Goal: Transaction & Acquisition: Purchase product/service

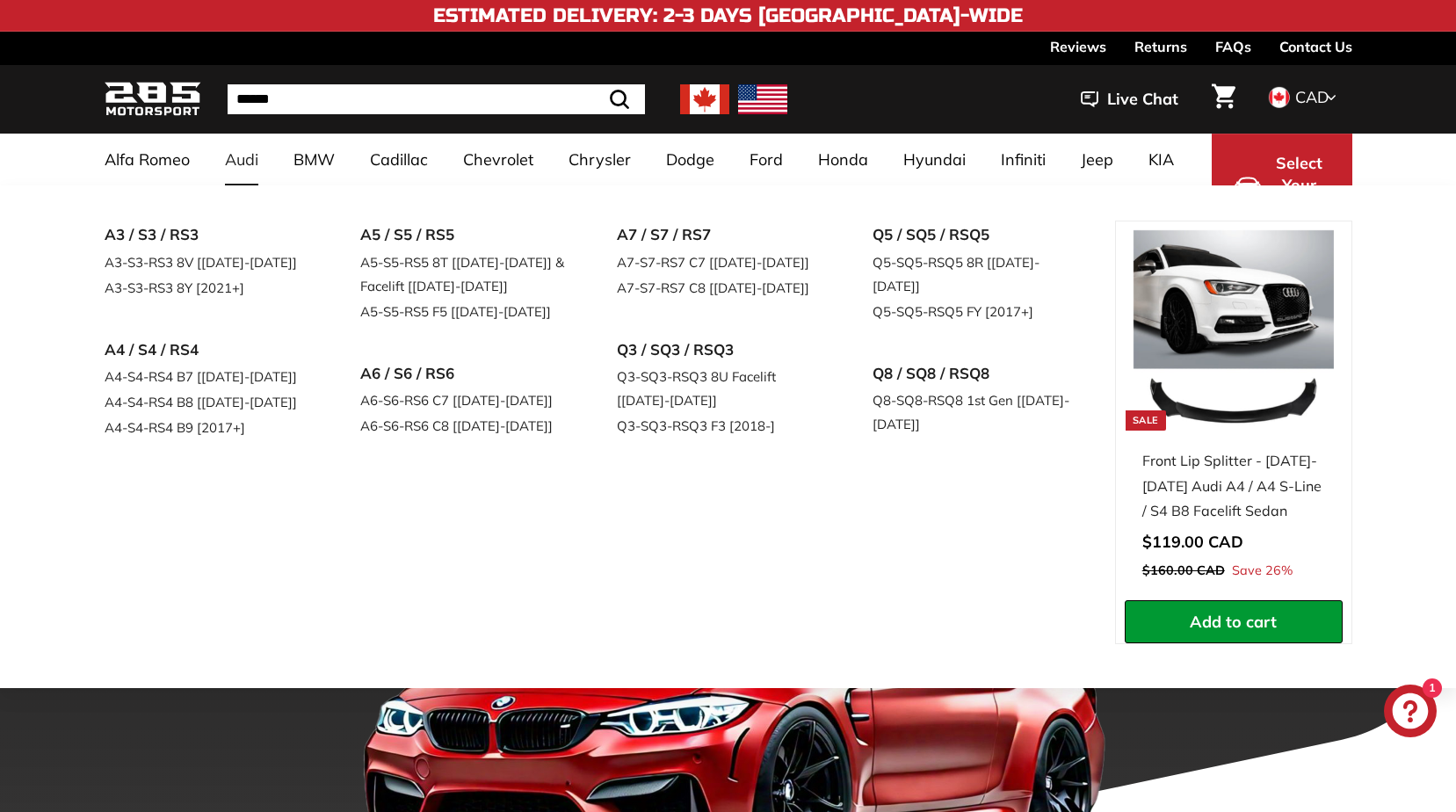
click at [253, 161] on link "Audi" at bounding box center [241, 159] width 69 height 52
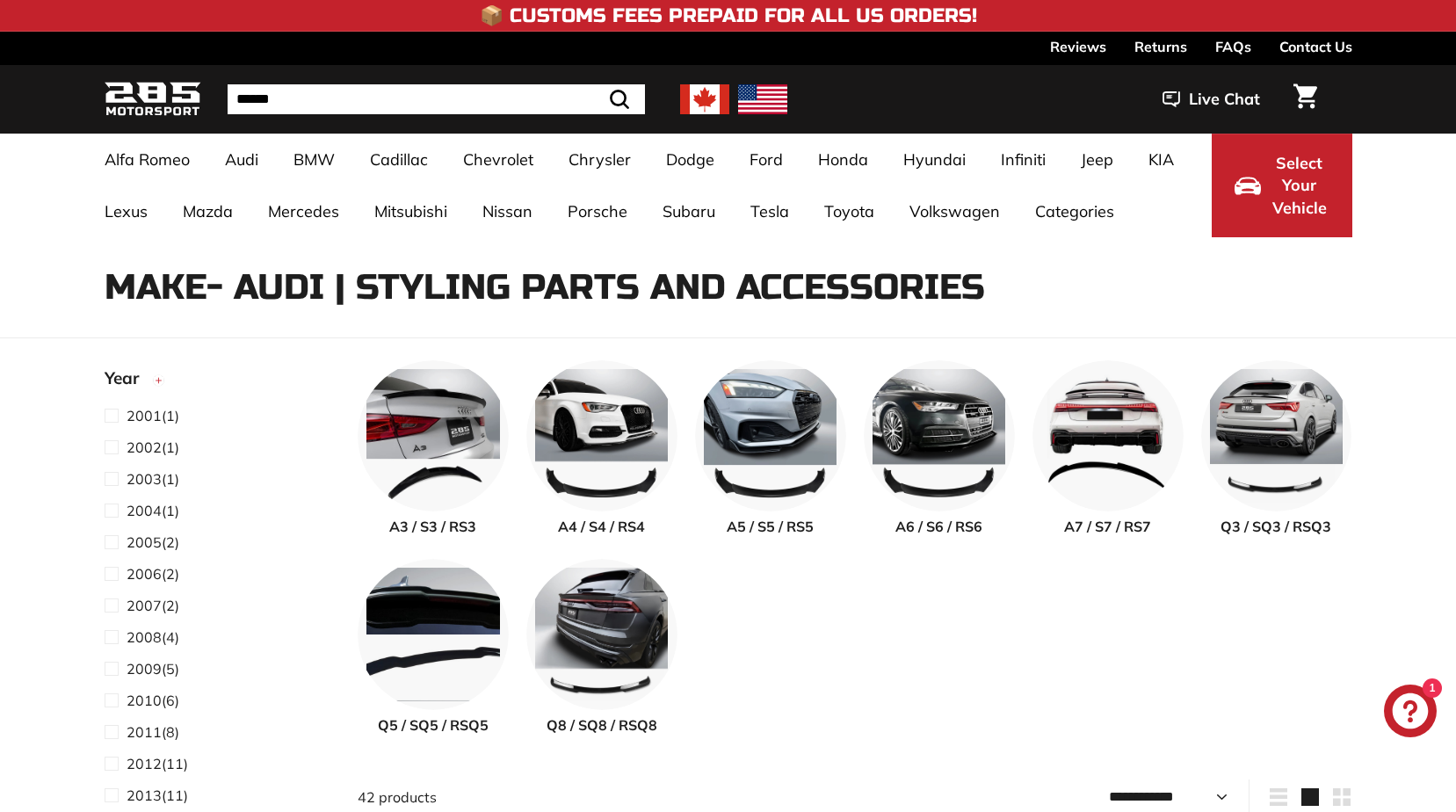
select select "**********"
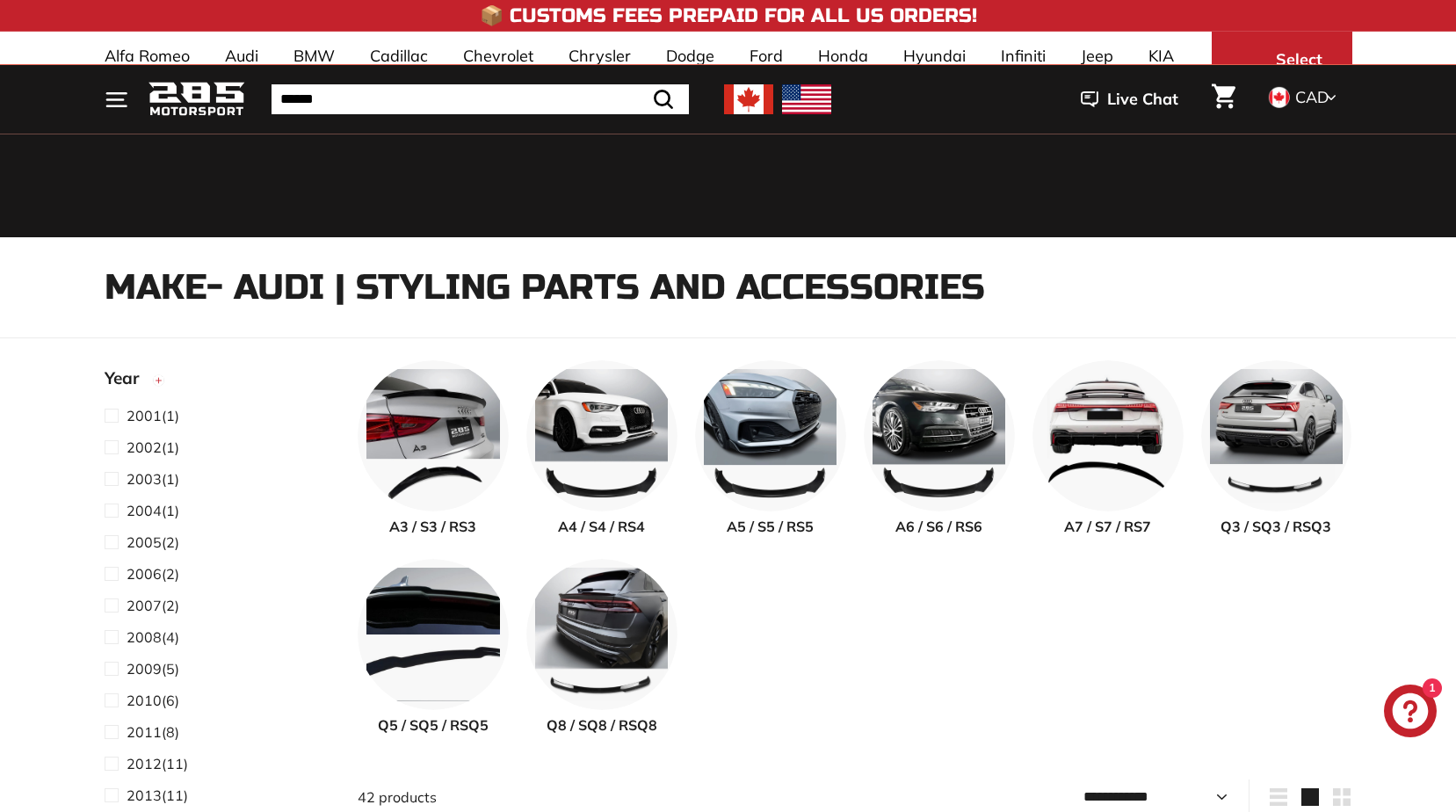
scroll to position [439, 0]
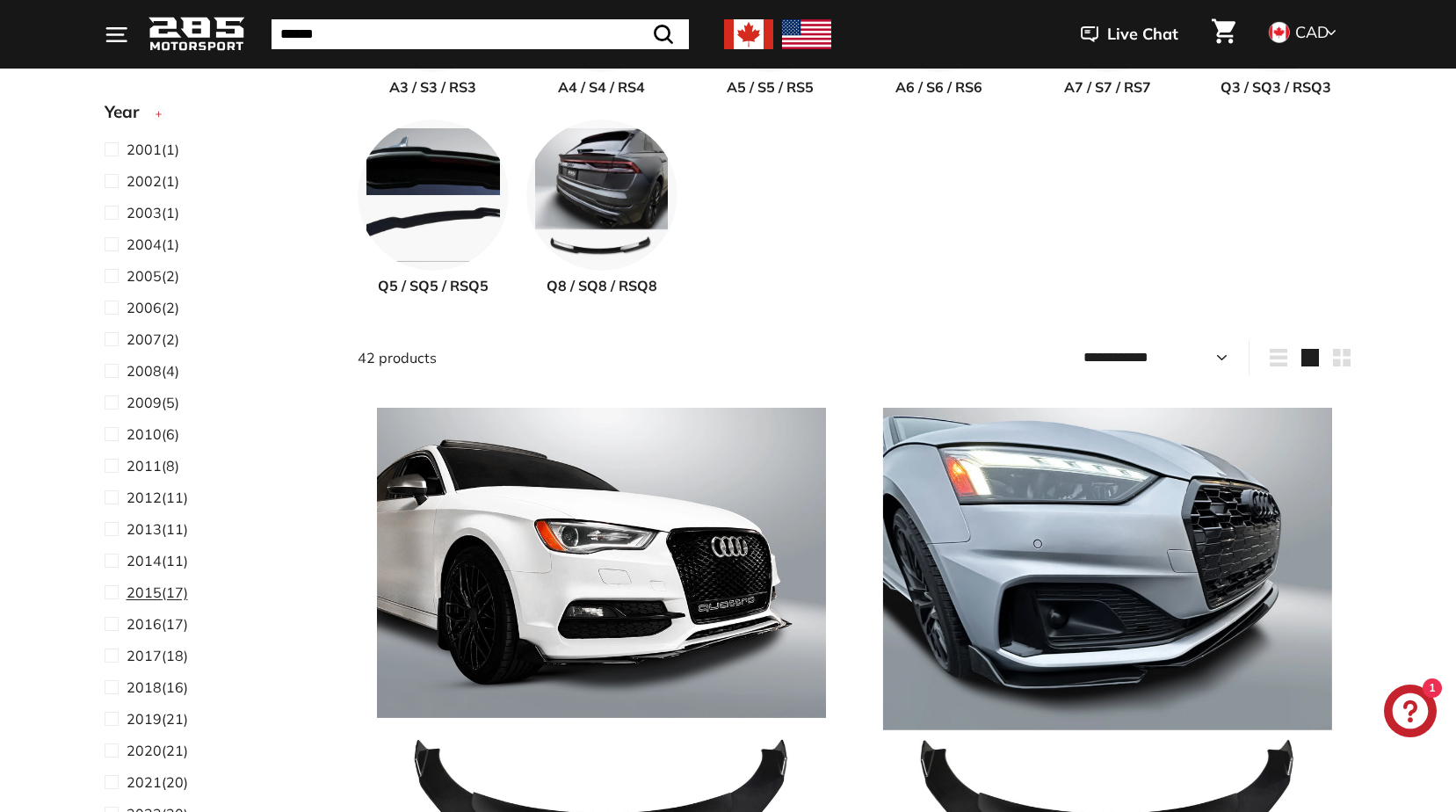
click at [114, 592] on span at bounding box center [116, 591] width 22 height 21
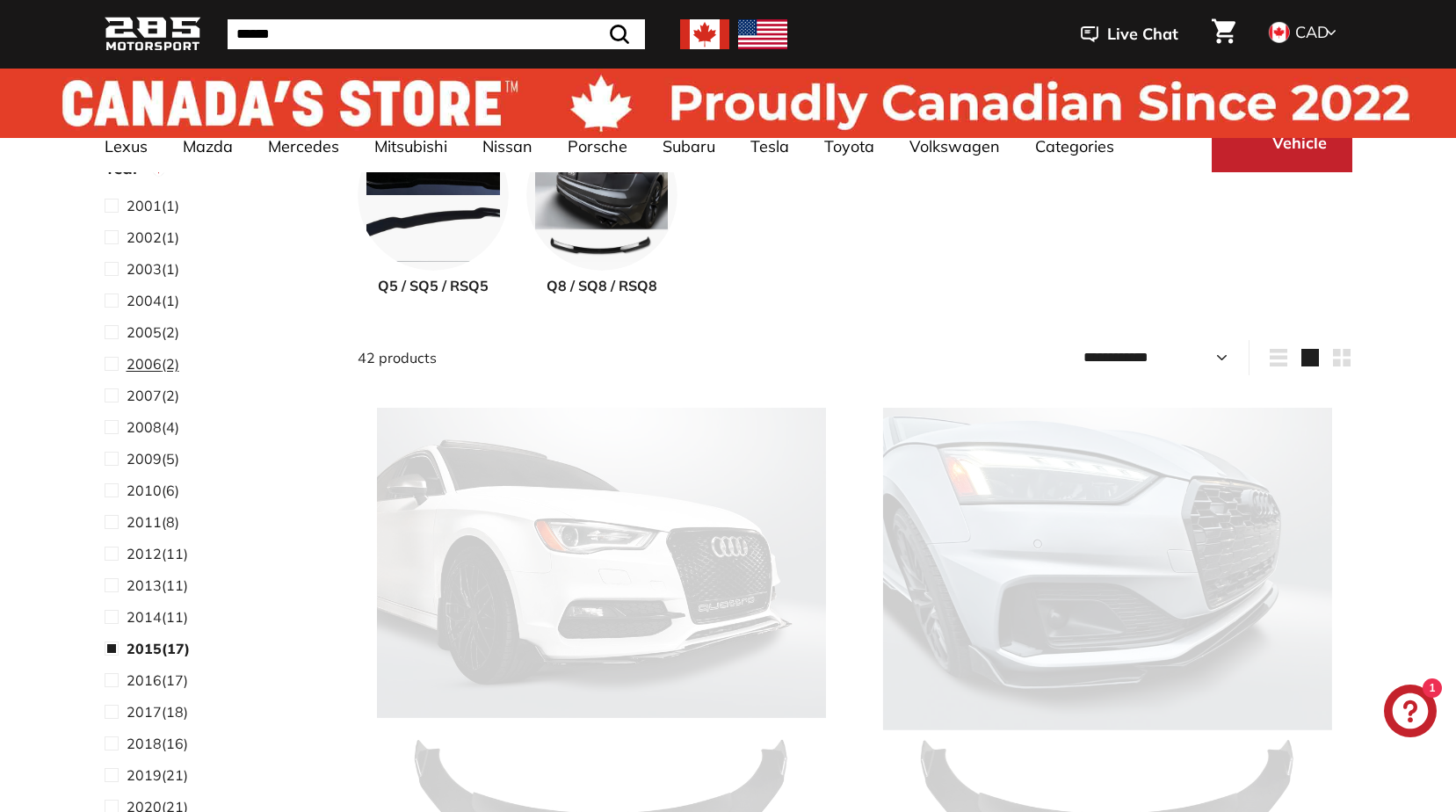
scroll to position [46, 0]
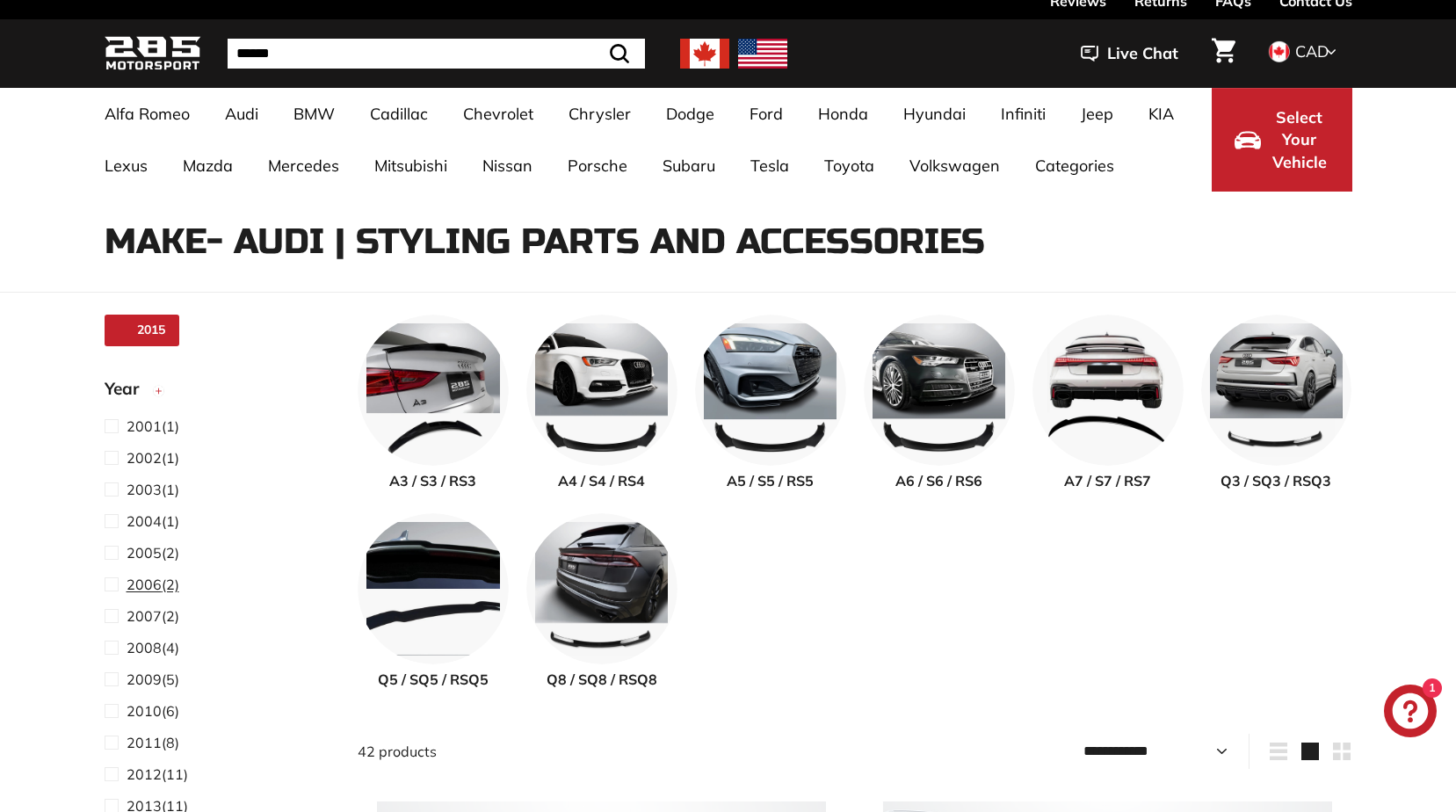
select select "**********"
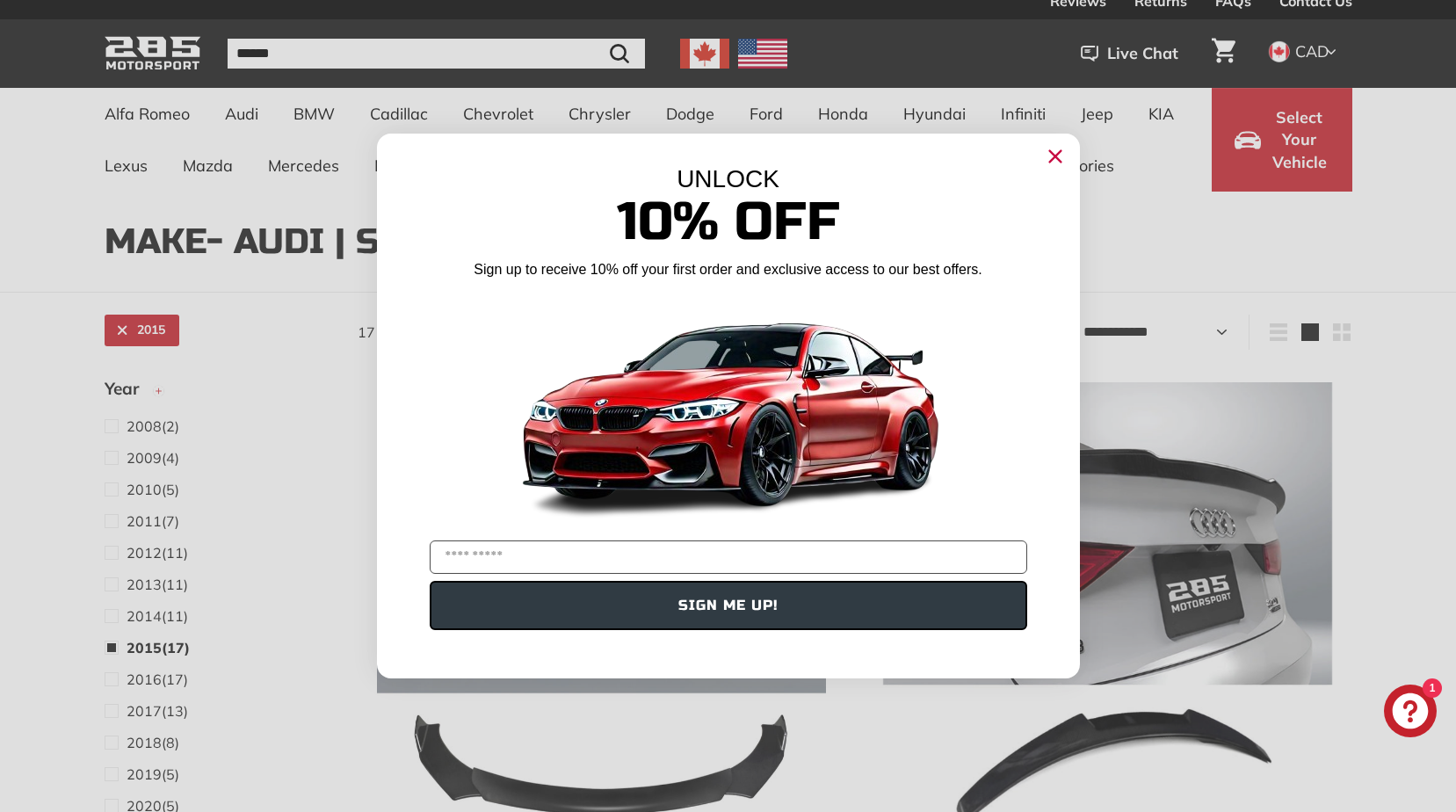
click at [1056, 156] on icon "Close dialog" at bounding box center [1054, 156] width 12 height 12
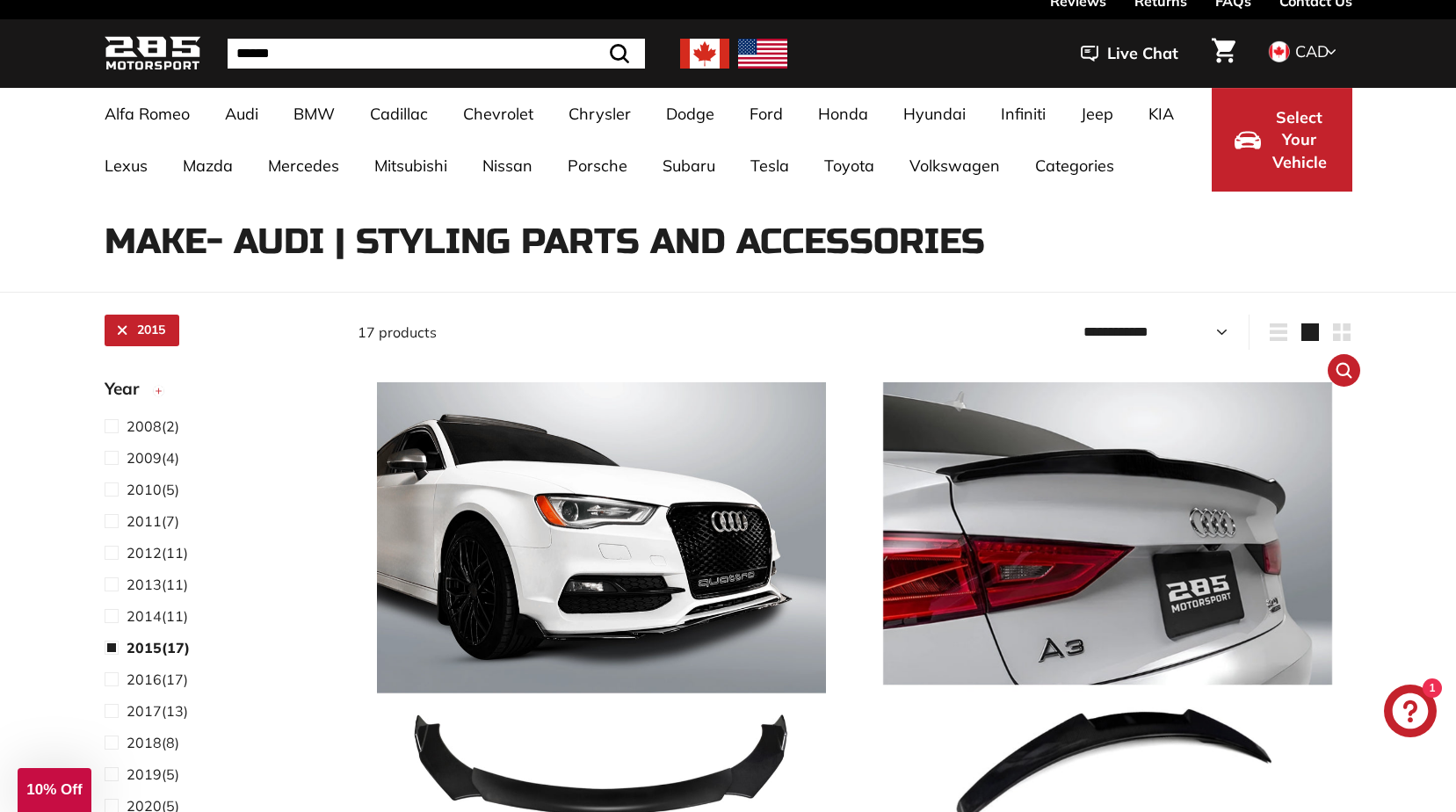
click at [1120, 474] on img at bounding box center [1107, 607] width 449 height 448
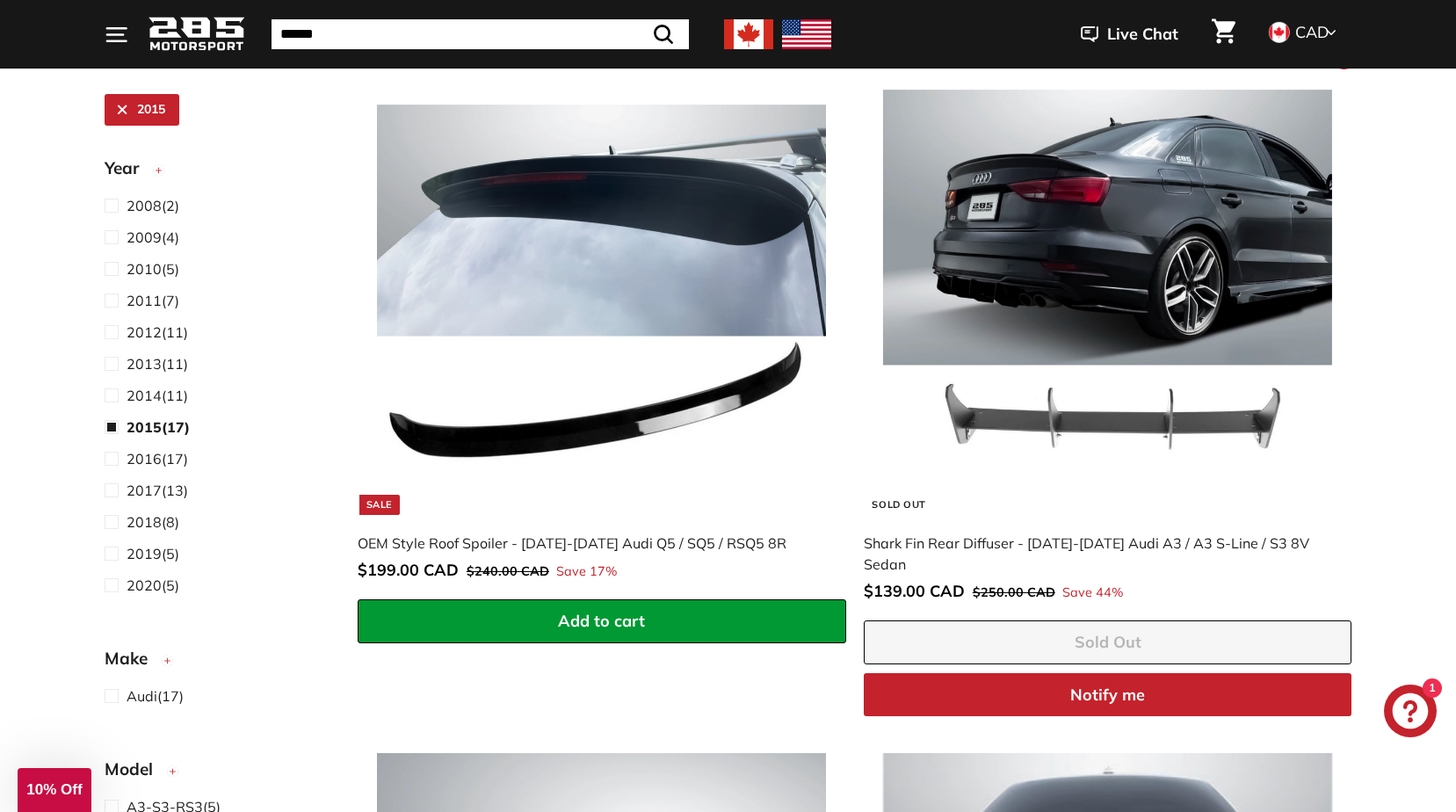
scroll to position [2769, 0]
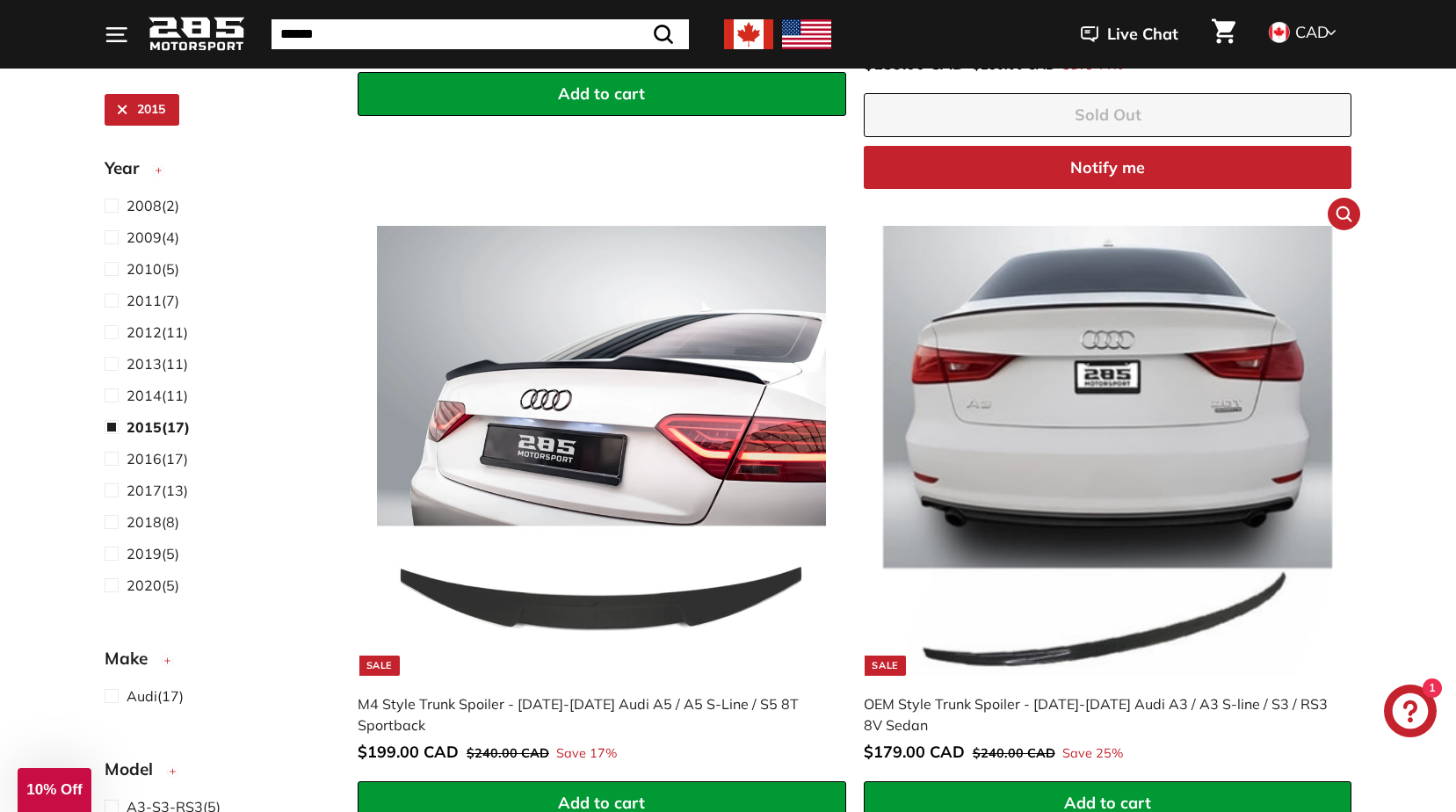
click at [1131, 289] on img at bounding box center [1107, 450] width 449 height 448
click at [589, 328] on img at bounding box center [601, 450] width 449 height 448
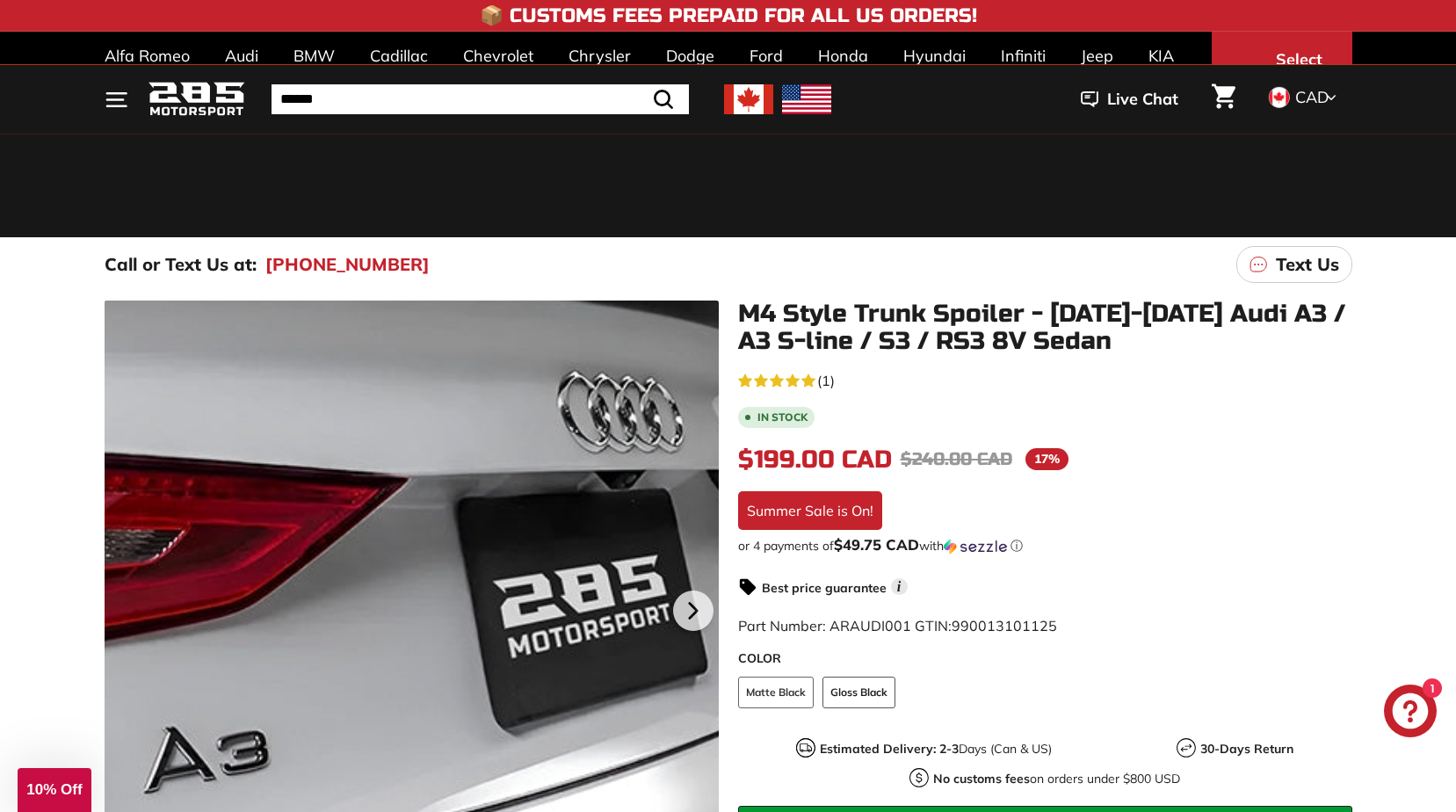
scroll to position [263, 0]
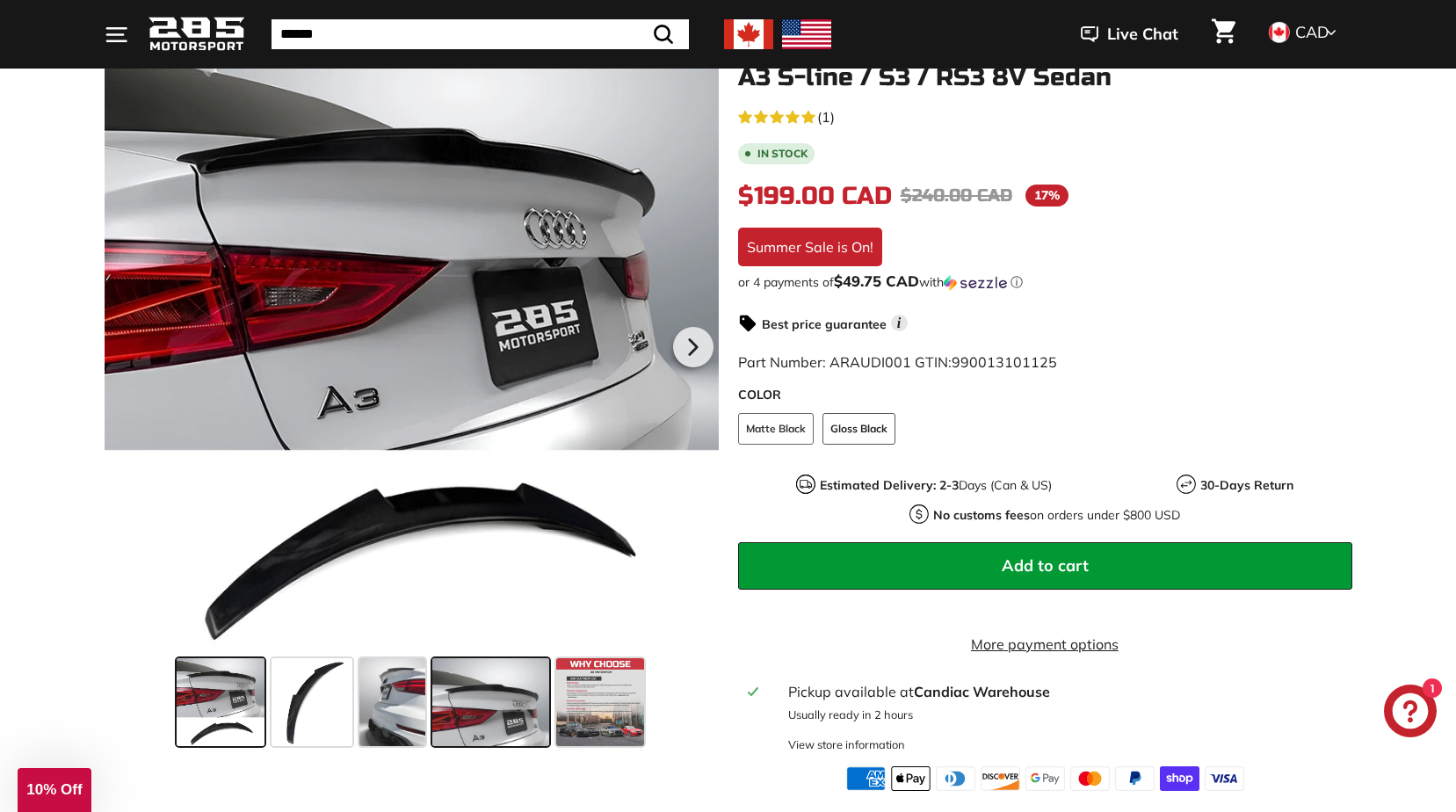
click at [519, 691] on span at bounding box center [490, 702] width 117 height 88
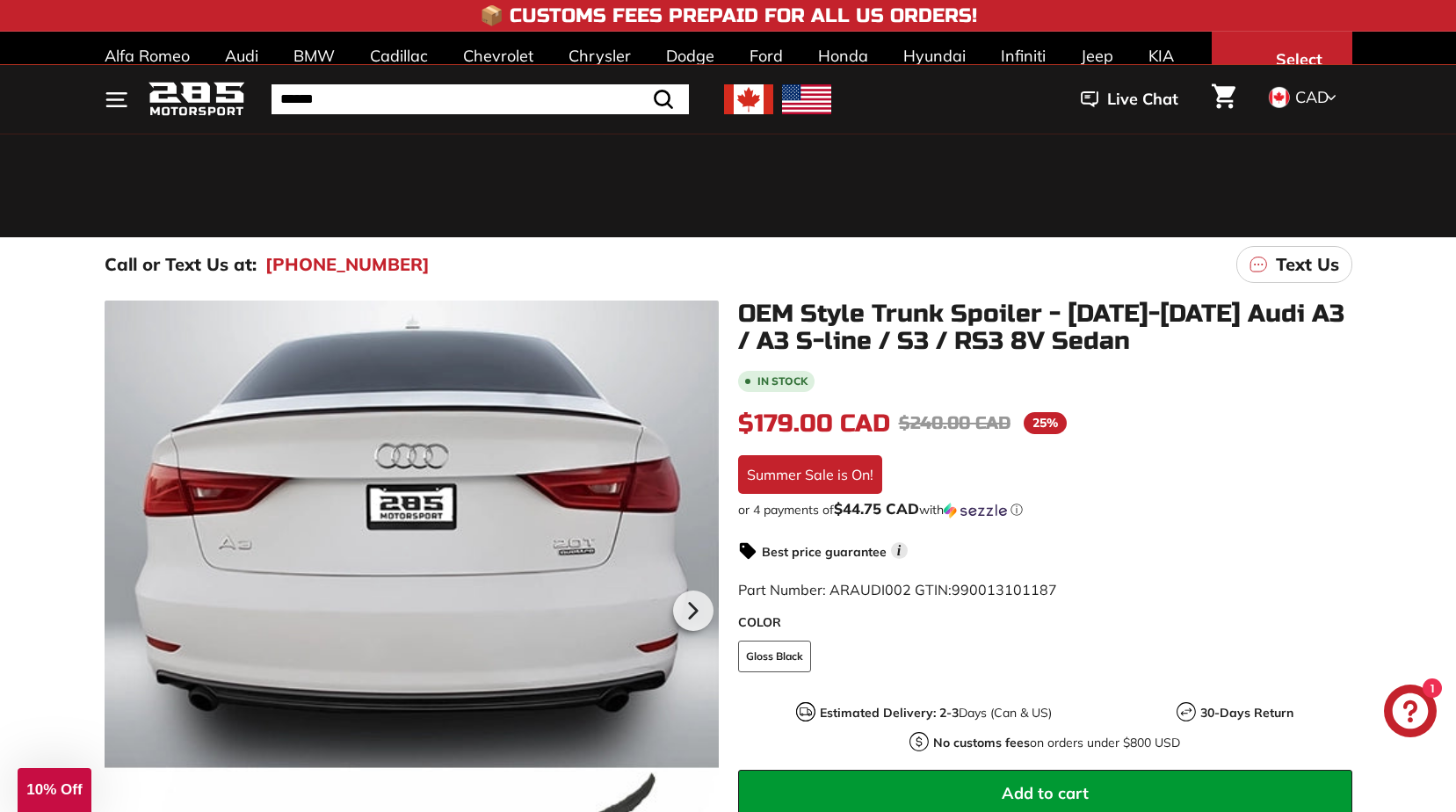
scroll to position [527, 0]
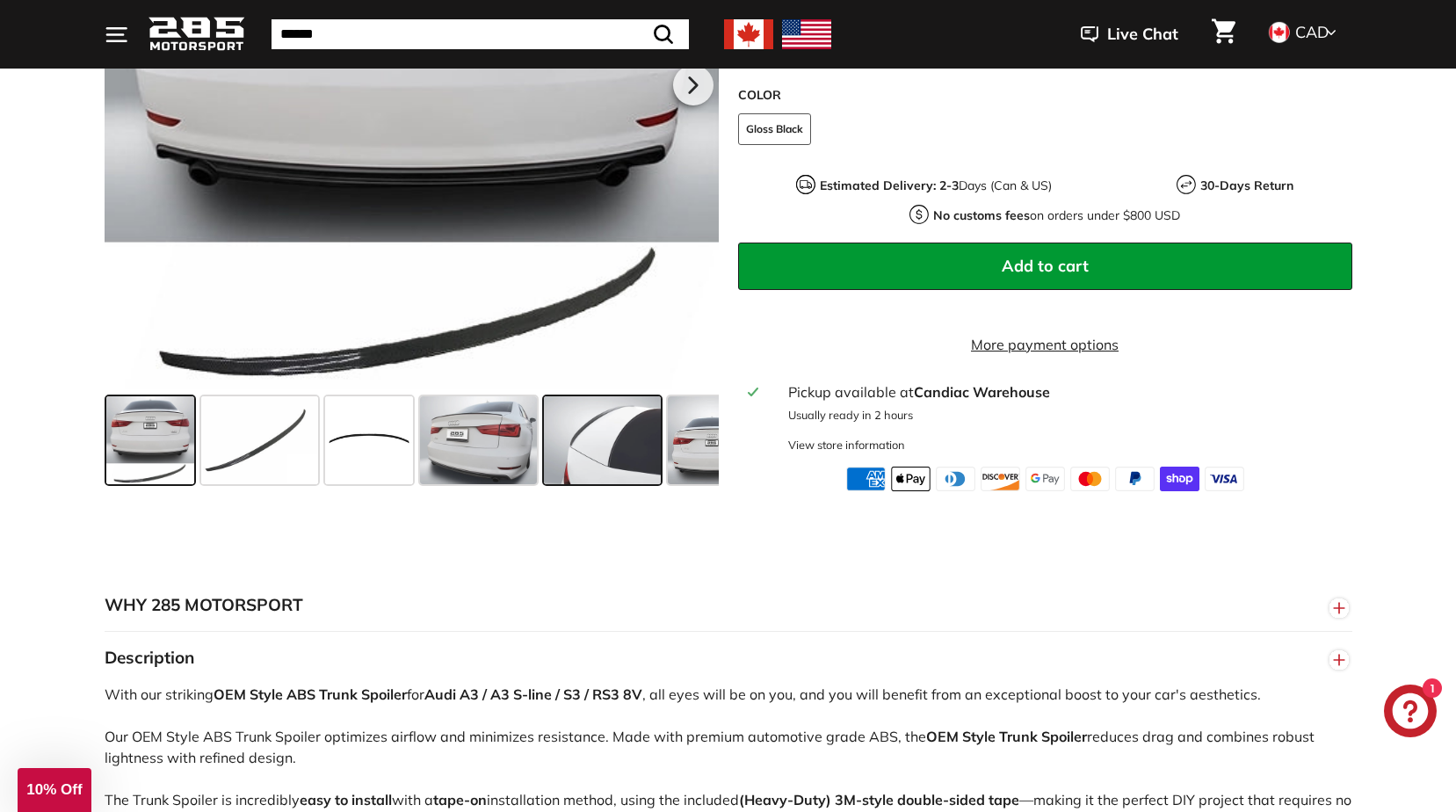
click at [606, 448] on span at bounding box center [601, 439] width 117 height 88
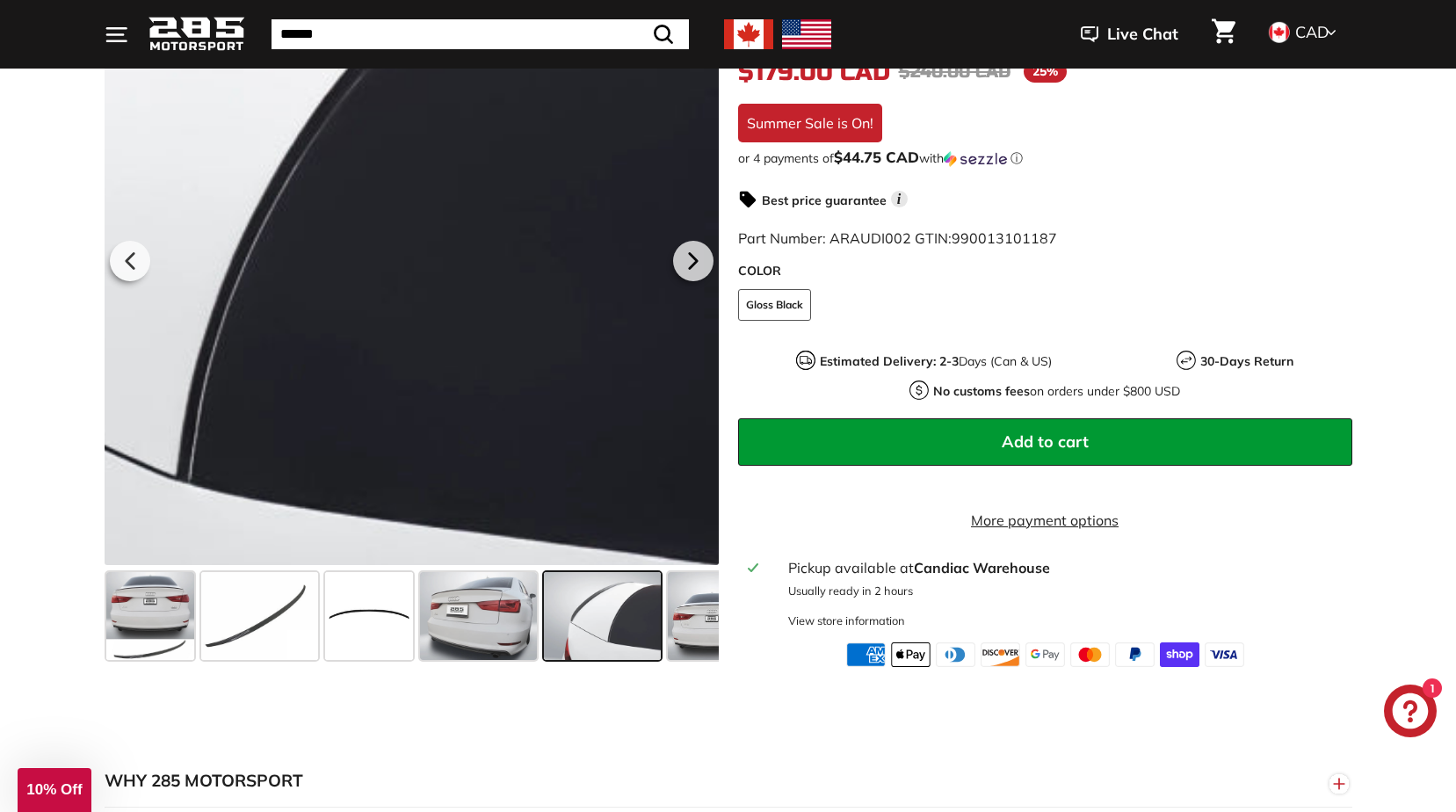
scroll to position [175, 0]
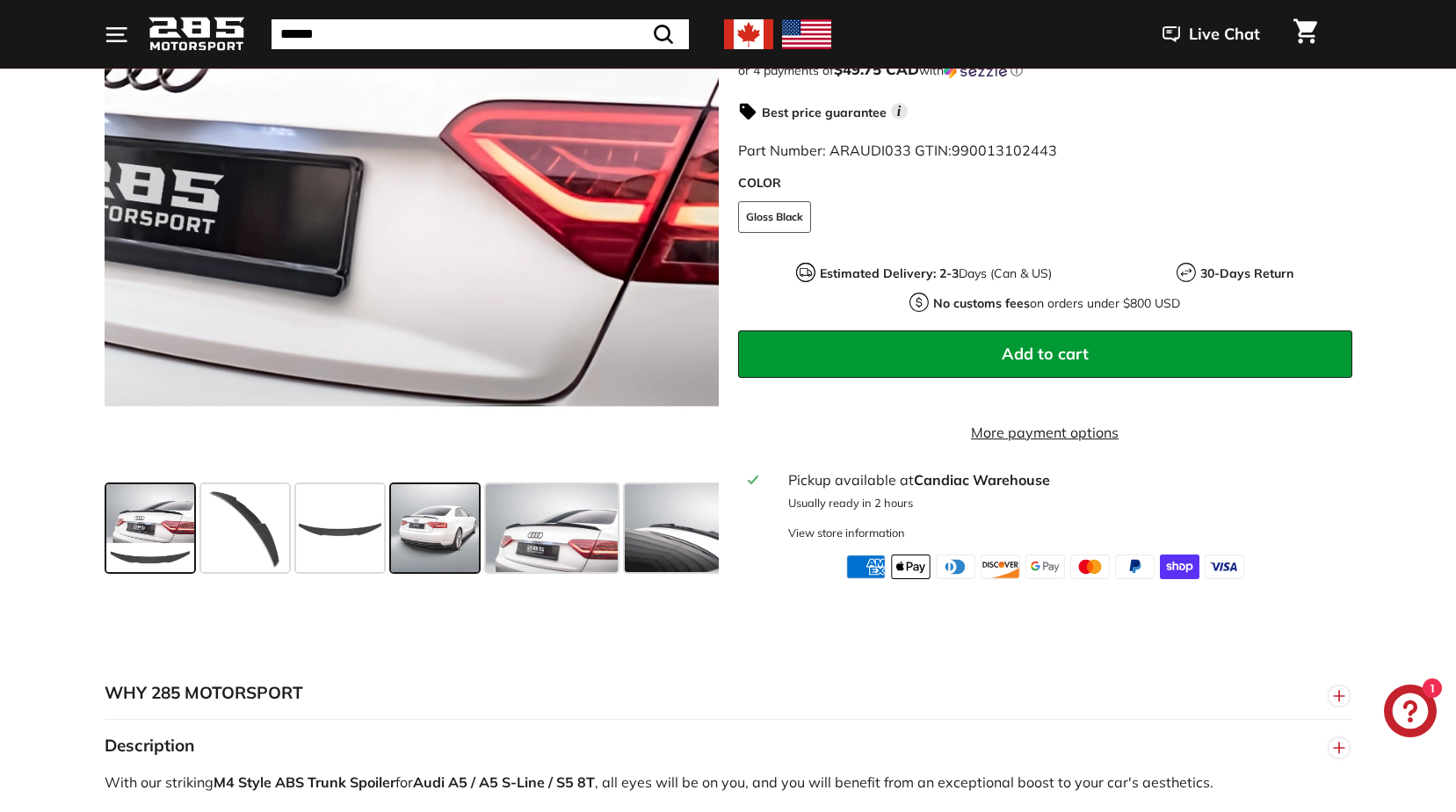
scroll to position [439, 0]
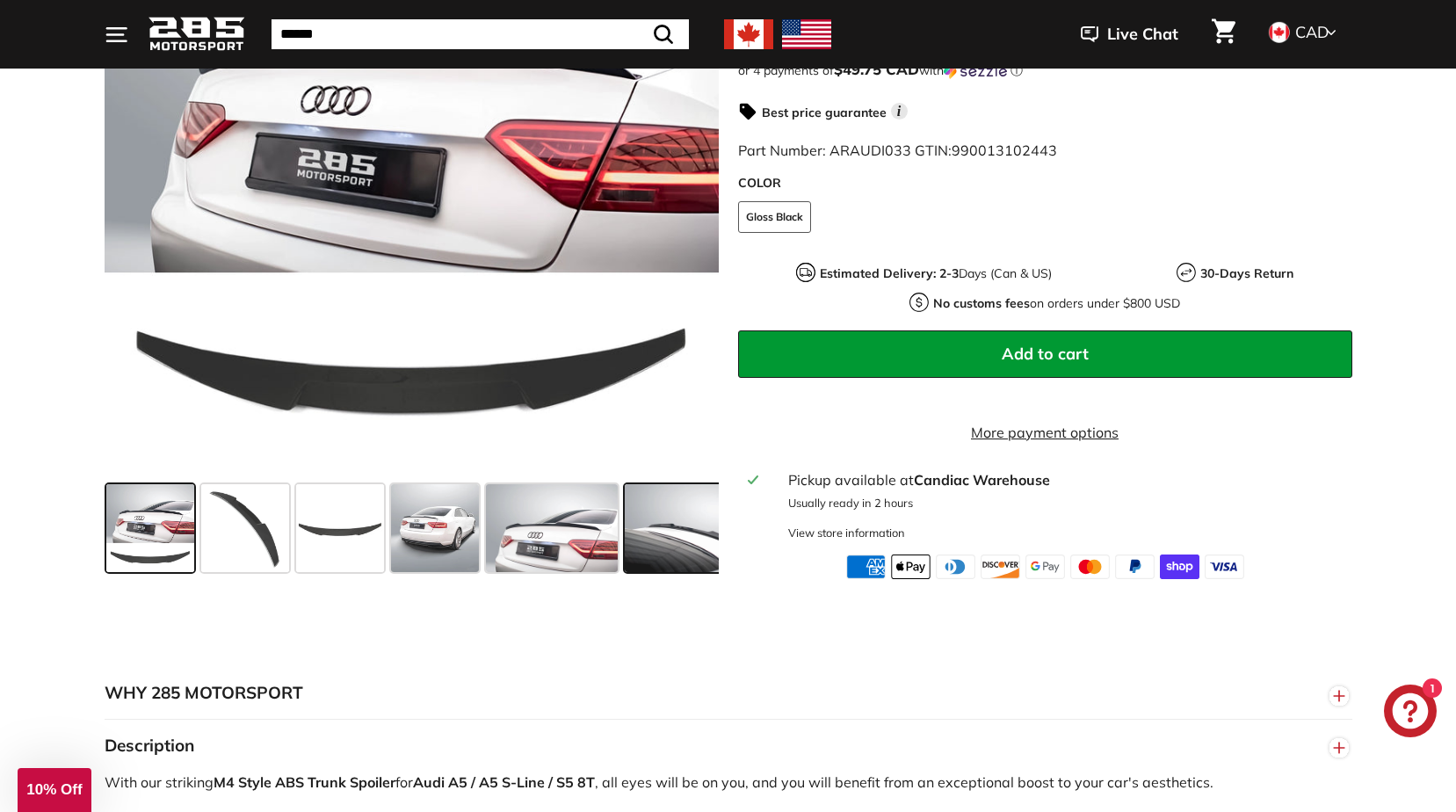
click at [673, 540] on span at bounding box center [691, 527] width 132 height 88
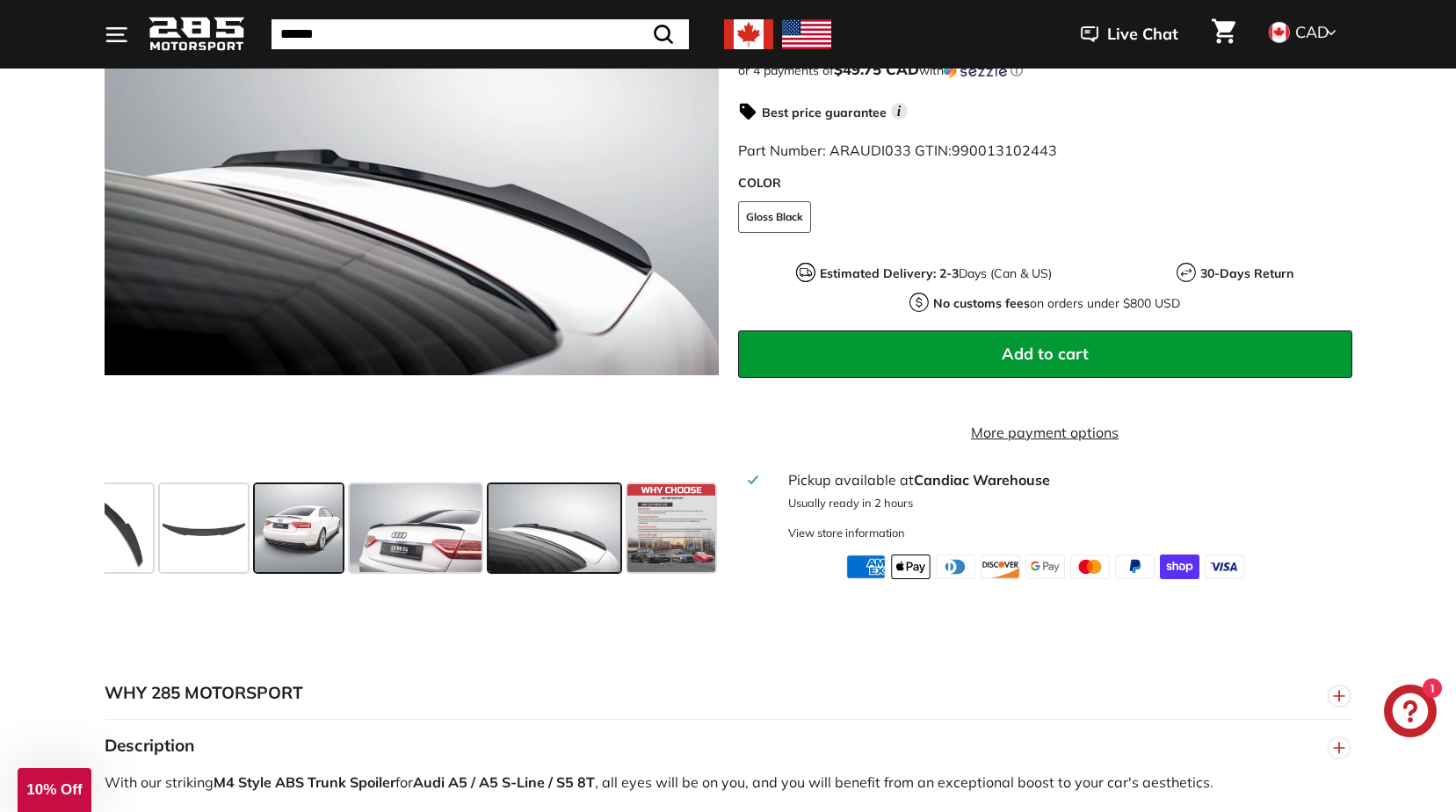
click at [300, 543] on span at bounding box center [298, 527] width 88 height 88
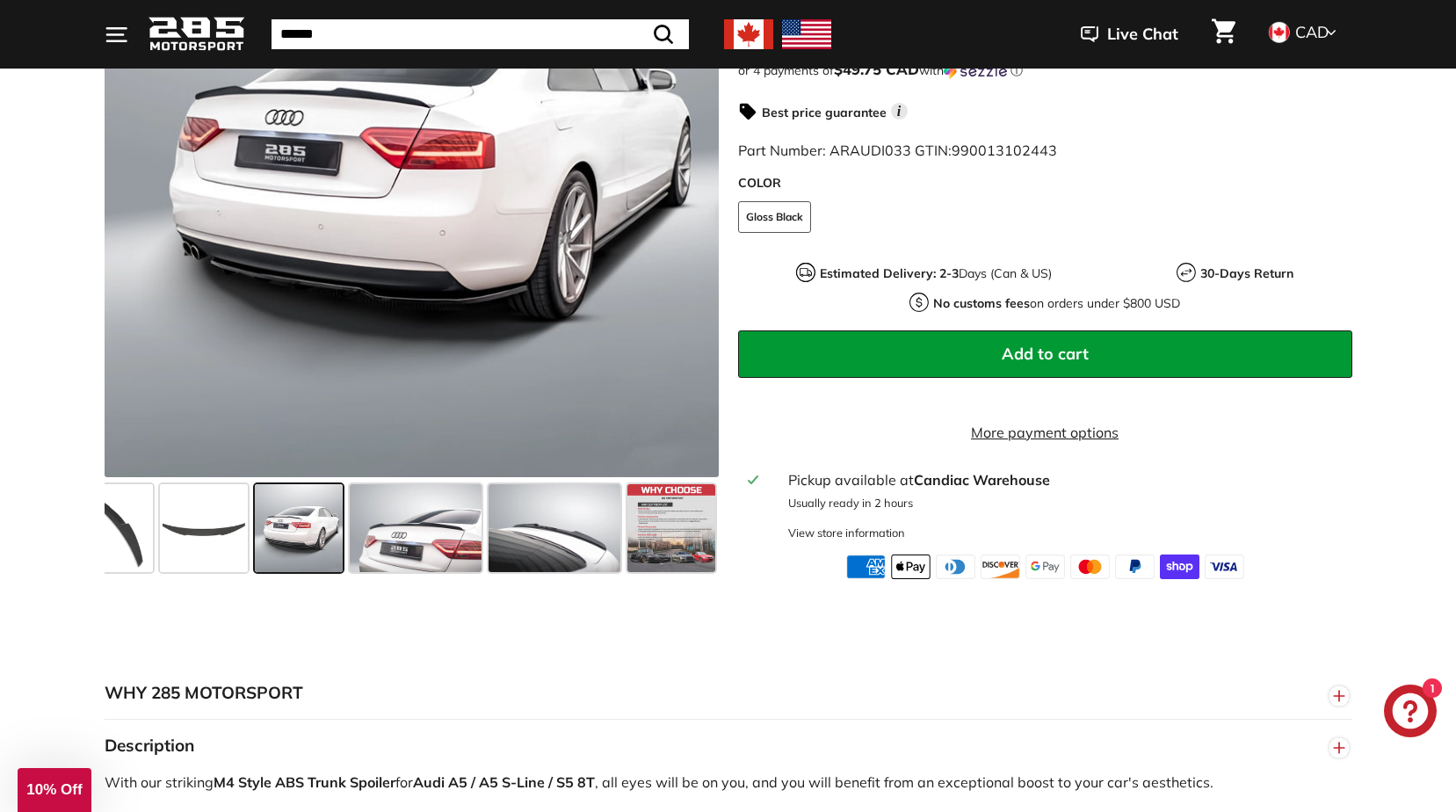
scroll to position [352, 0]
